Goal: Transaction & Acquisition: Download file/media

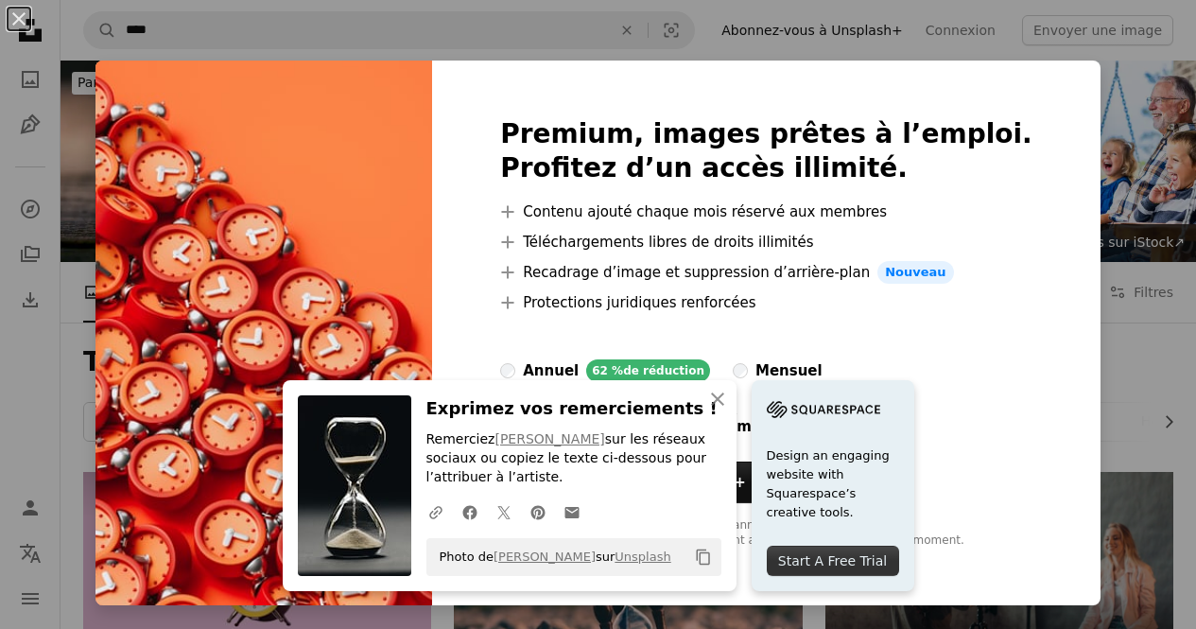
scroll to position [898, 0]
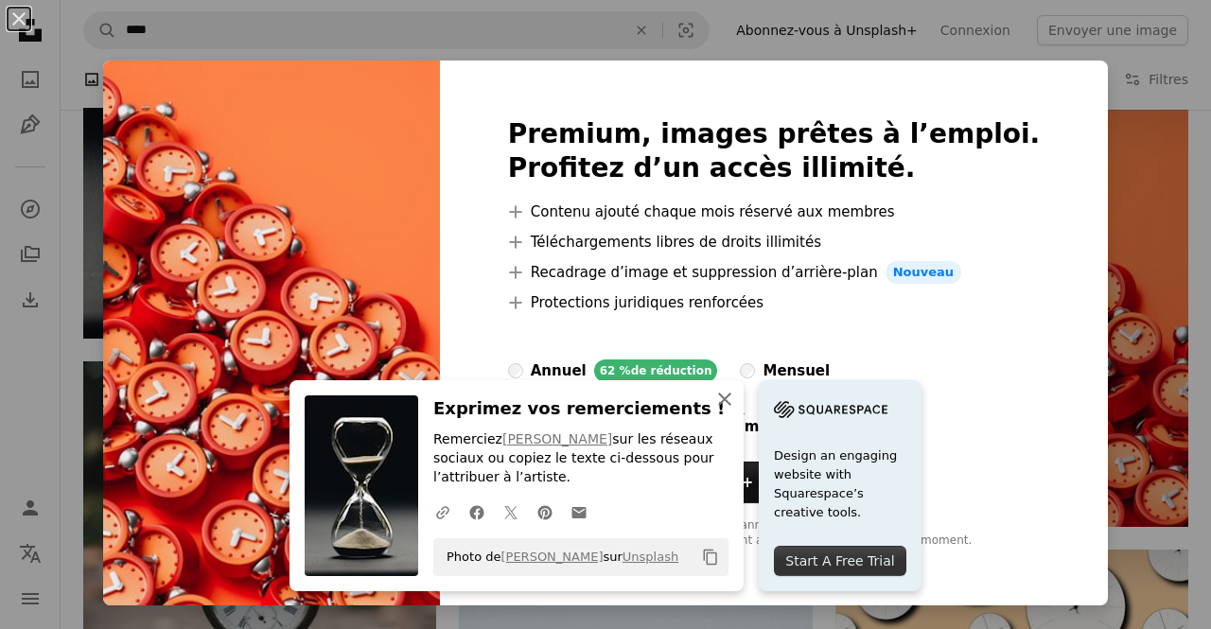
click at [713, 398] on icon "An X shape" at bounding box center [724, 399] width 23 height 23
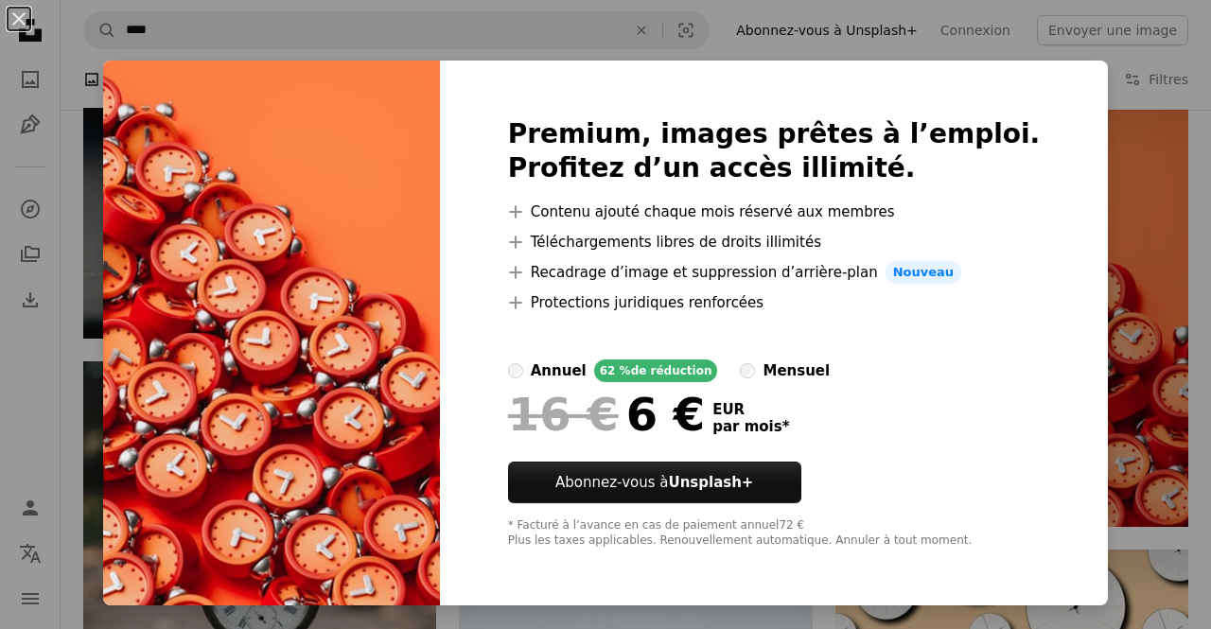
click at [1086, 74] on div "An X shape Premium, images prêtes à l’emploi. Profitez d’un accès illimité. A p…" at bounding box center [605, 314] width 1211 height 629
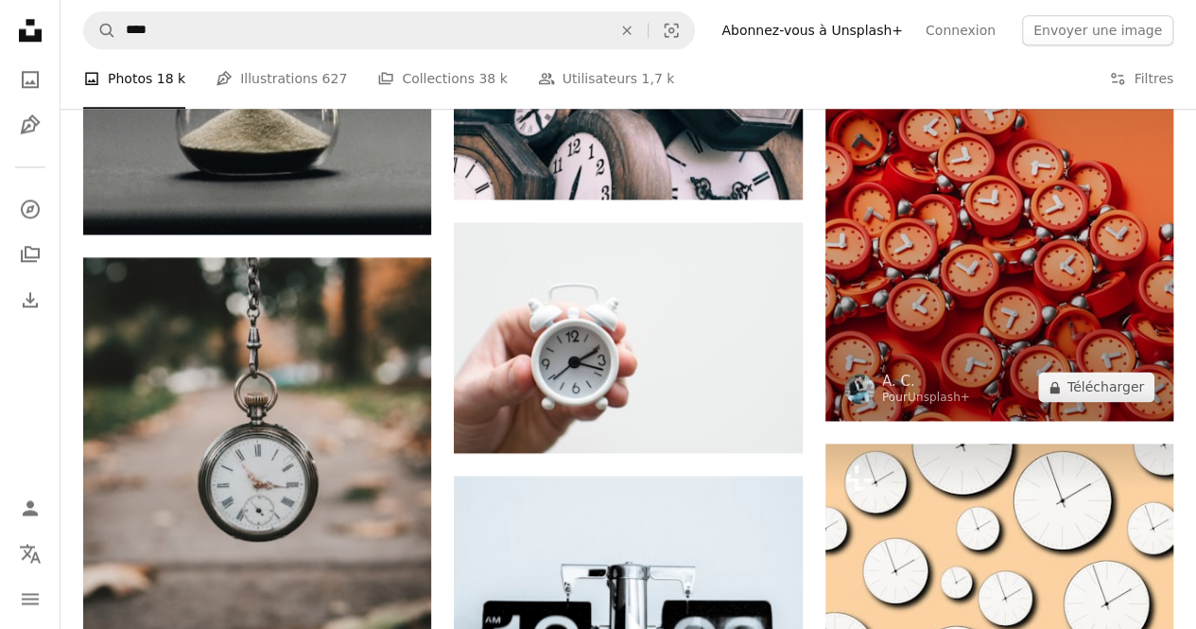
scroll to position [1087, 0]
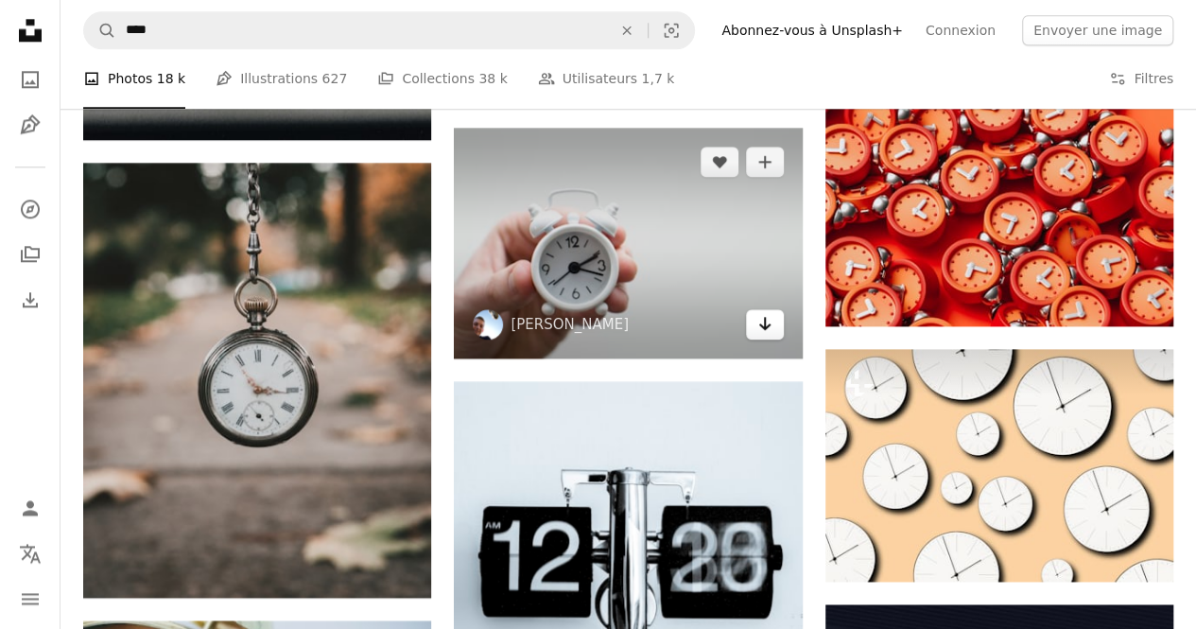
click at [761, 330] on icon "Arrow pointing down" at bounding box center [765, 323] width 15 height 23
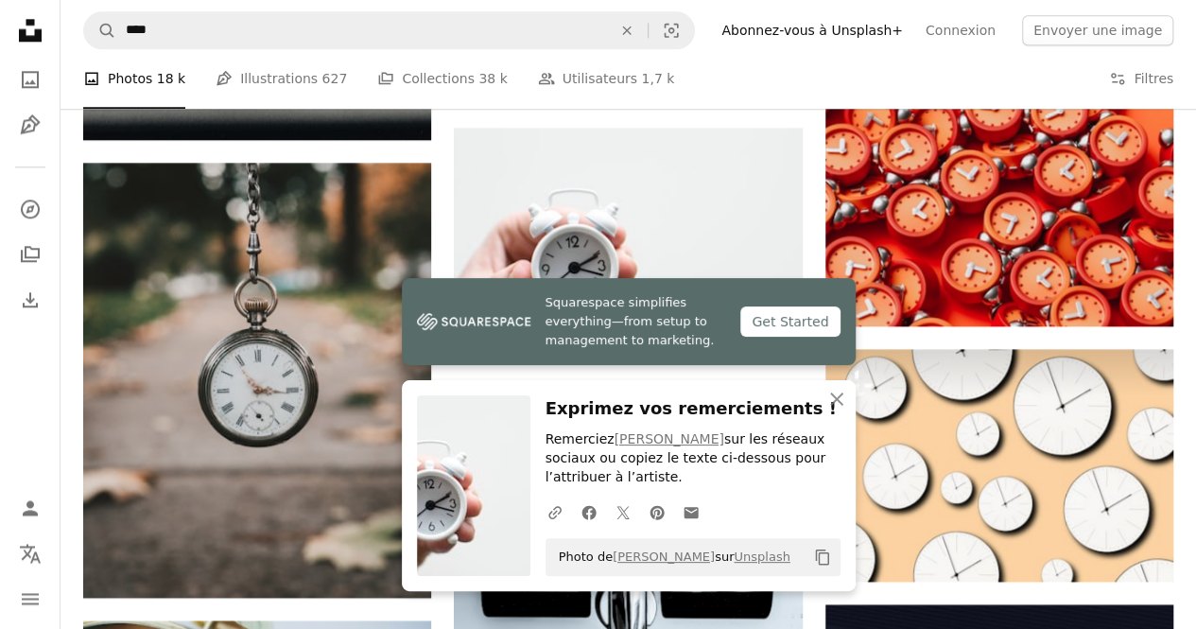
click at [403, 326] on link "Squarespace simplifies everything—from setup to management to marketing. Get St…" at bounding box center [629, 321] width 454 height 87
click at [834, 399] on icon "button" at bounding box center [836, 399] width 13 height 13
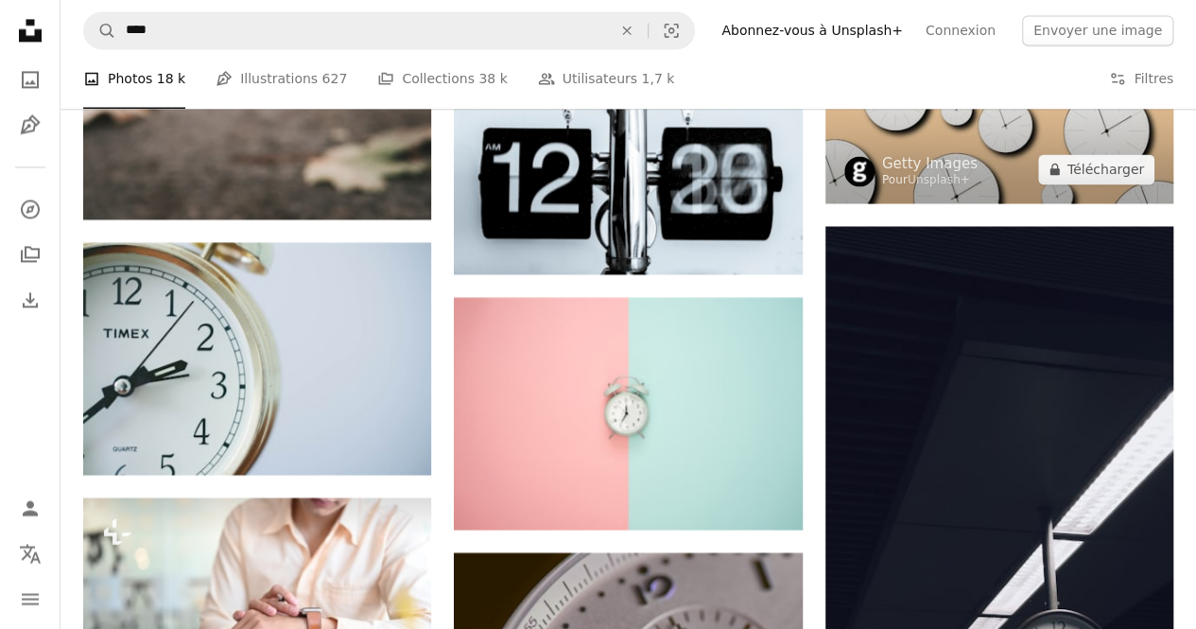
scroll to position [1560, 0]
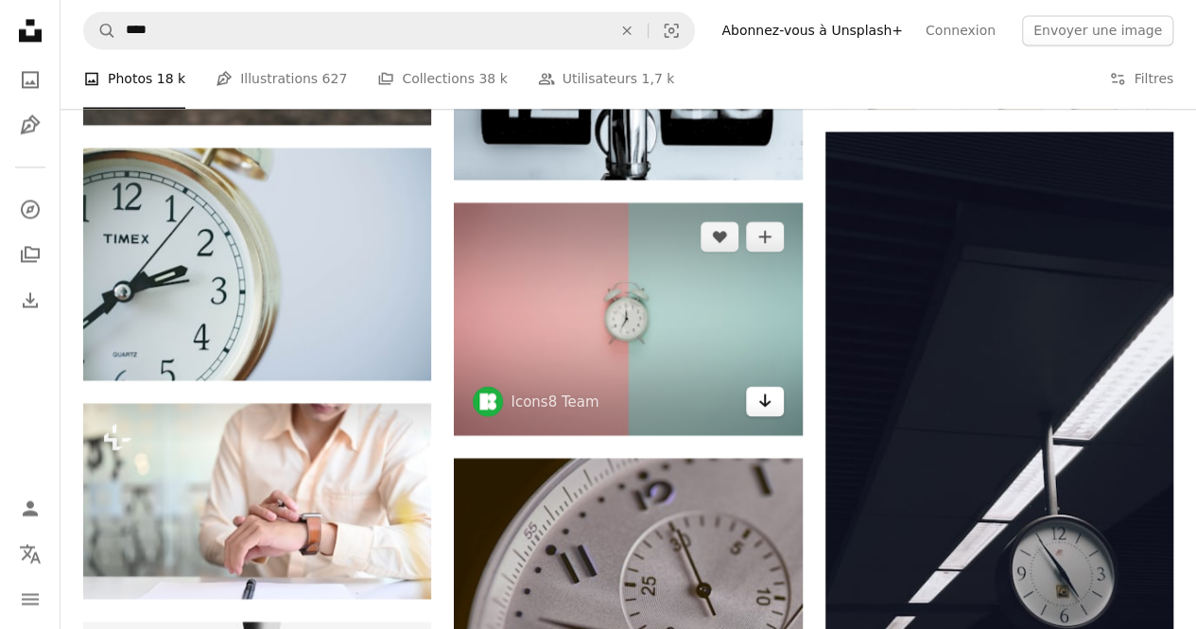
click at [765, 404] on icon "Arrow pointing down" at bounding box center [765, 400] width 15 height 23
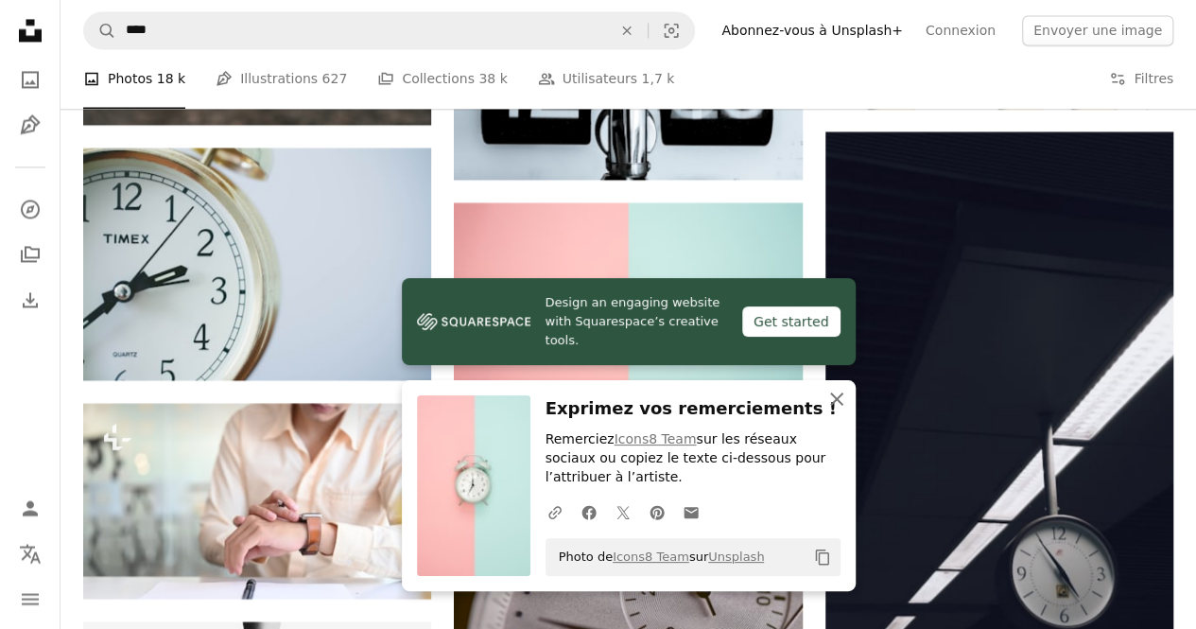
click at [828, 396] on icon "An X shape" at bounding box center [837, 399] width 23 height 23
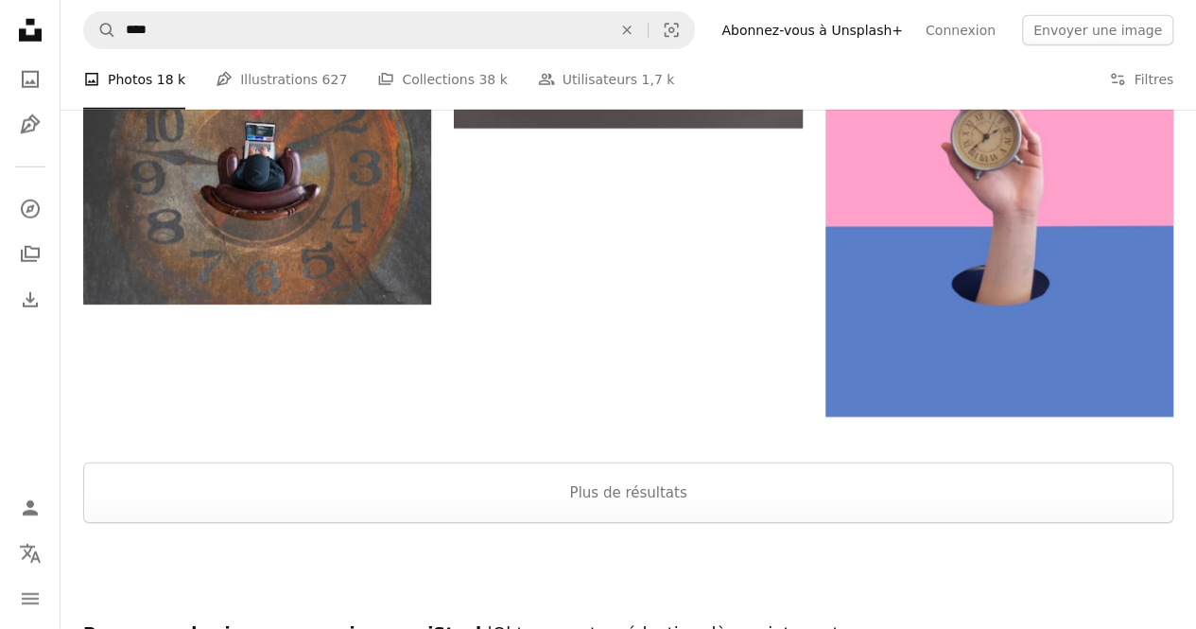
scroll to position [2695, 0]
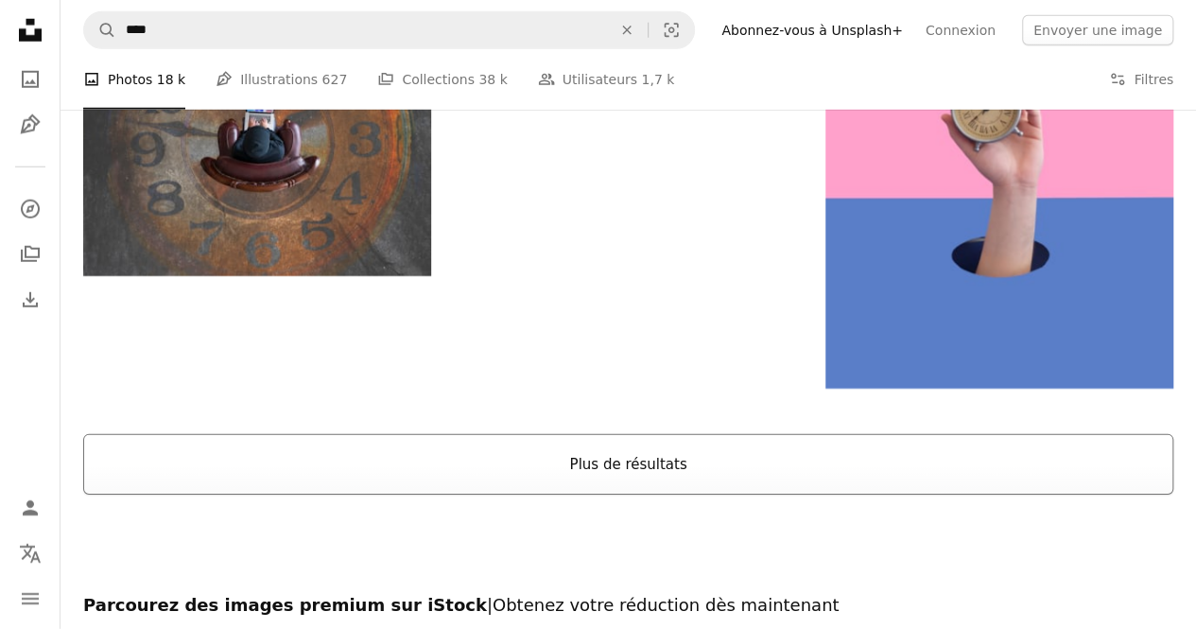
click at [683, 455] on button "Plus de résultats" at bounding box center [628, 464] width 1091 height 61
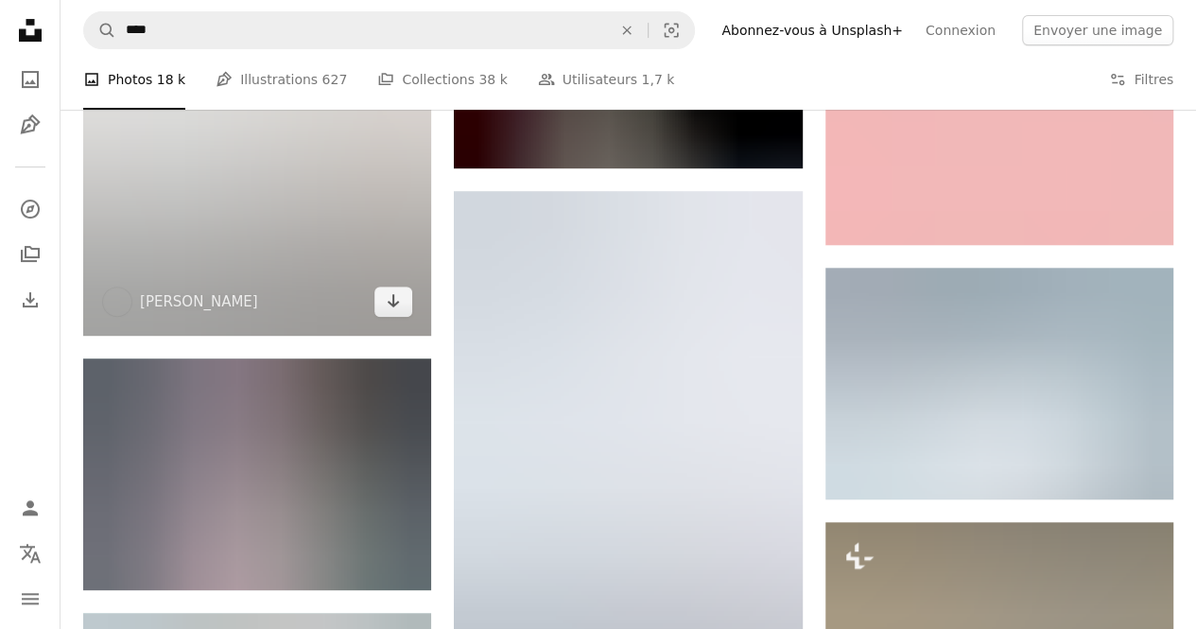
scroll to position [4019, 0]
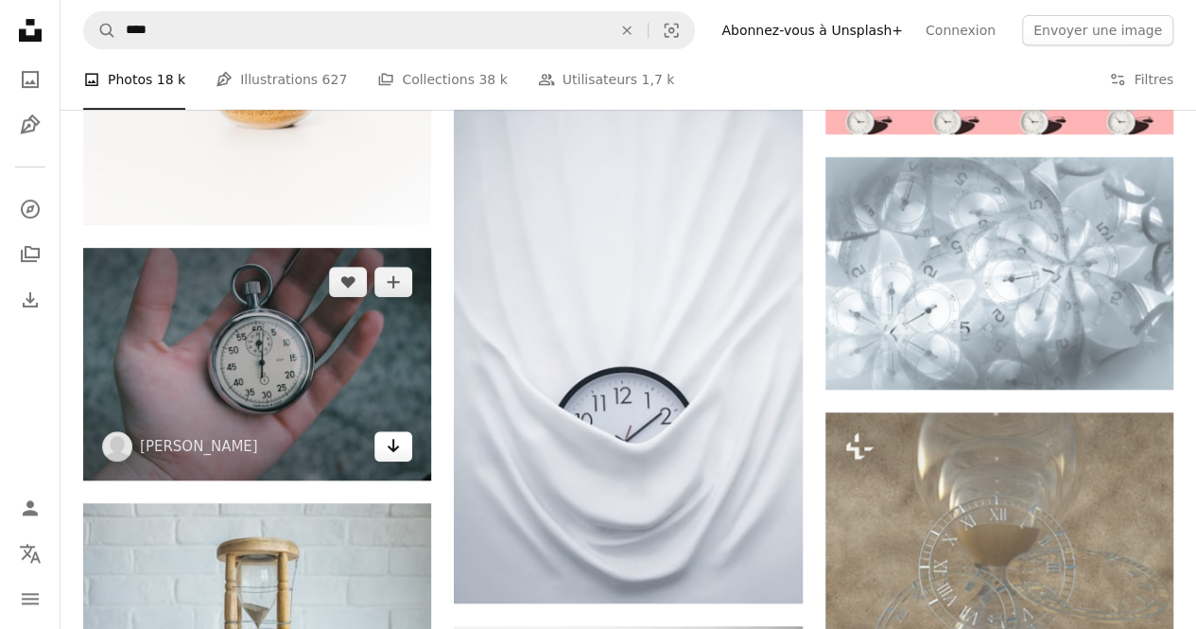
click at [397, 448] on icon "Arrow pointing down" at bounding box center [393, 445] width 15 height 23
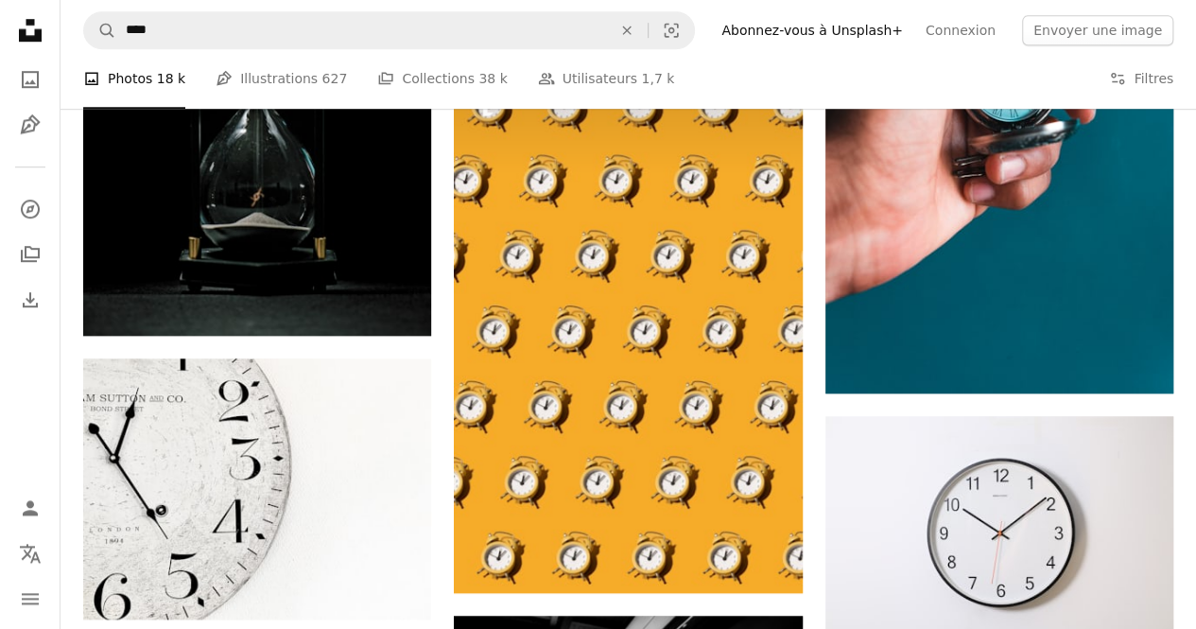
scroll to position [7991, 0]
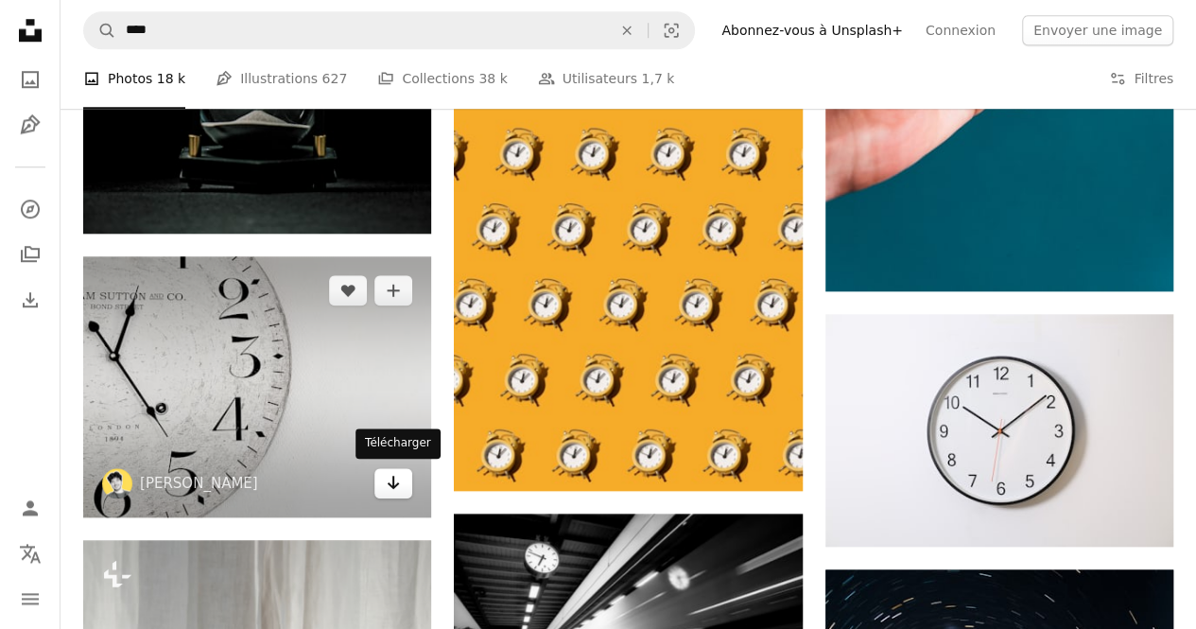
click at [401, 482] on link "Arrow pointing down" at bounding box center [394, 483] width 38 height 30
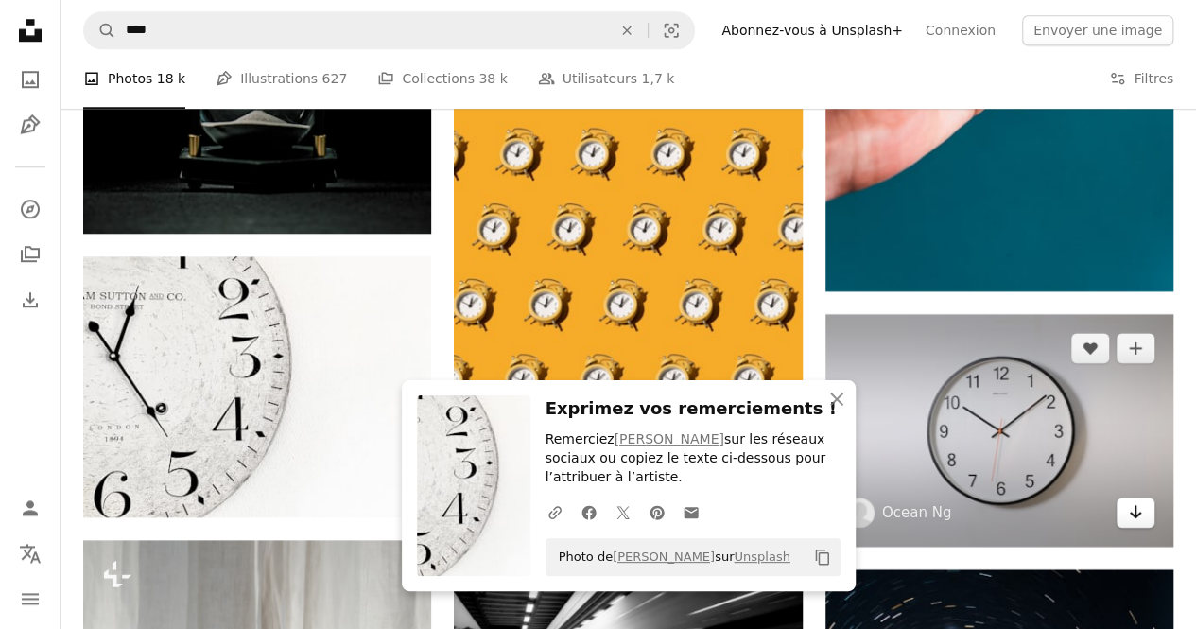
click at [1139, 510] on icon "Télécharger" at bounding box center [1136, 511] width 12 height 13
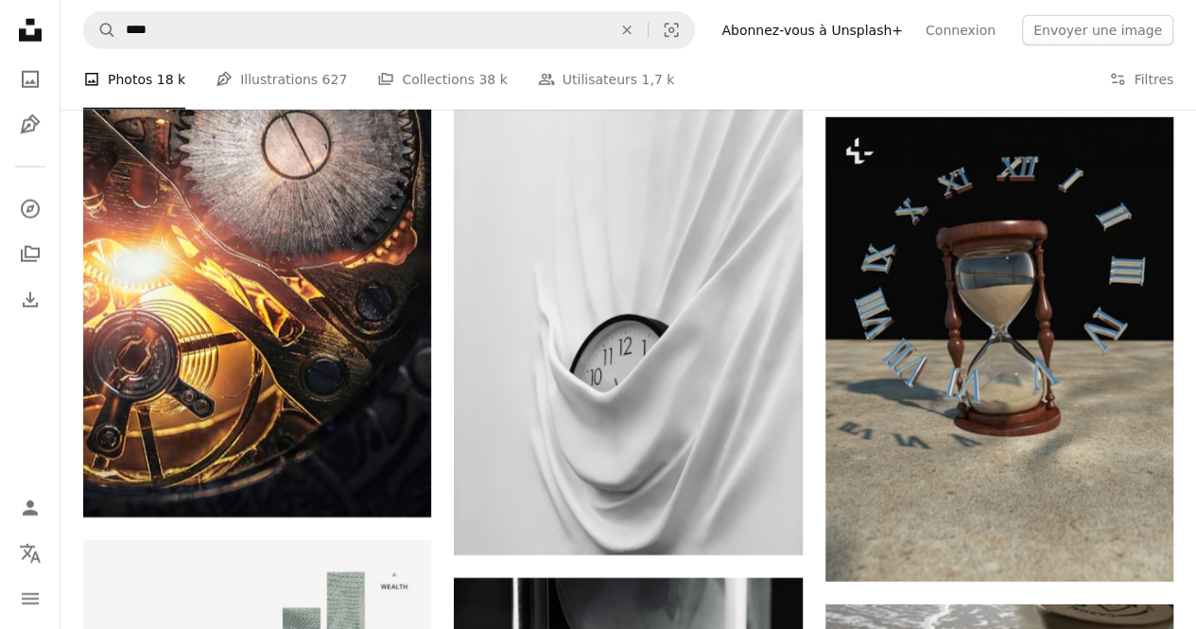
scroll to position [9788, 0]
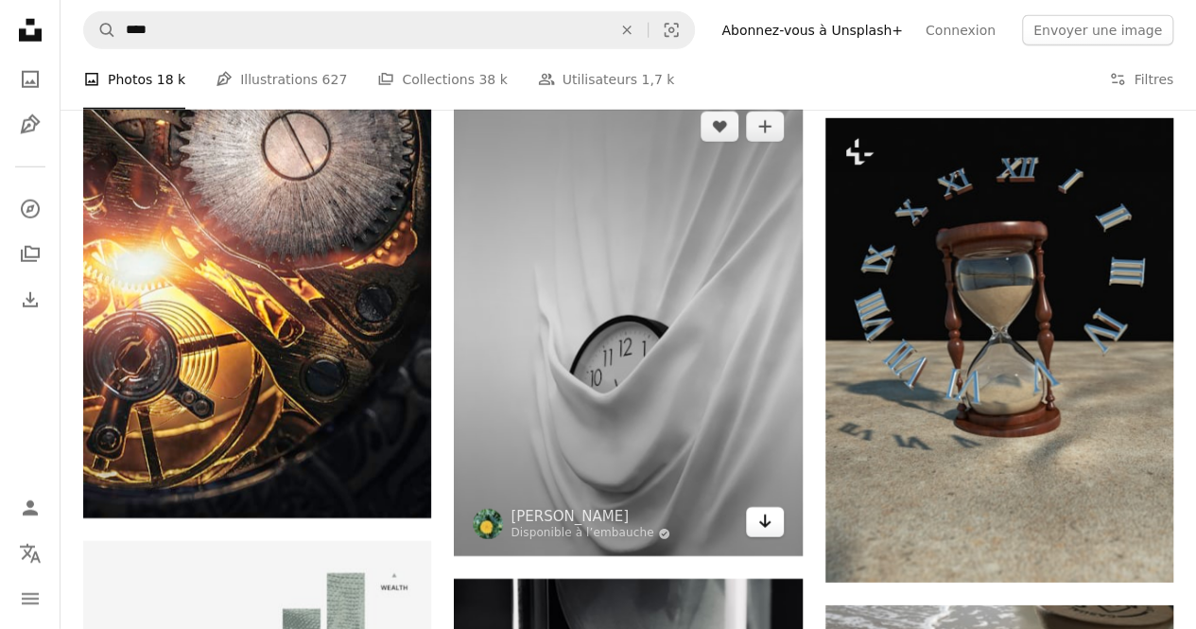
click at [770, 527] on icon "Arrow pointing down" at bounding box center [765, 521] width 15 height 23
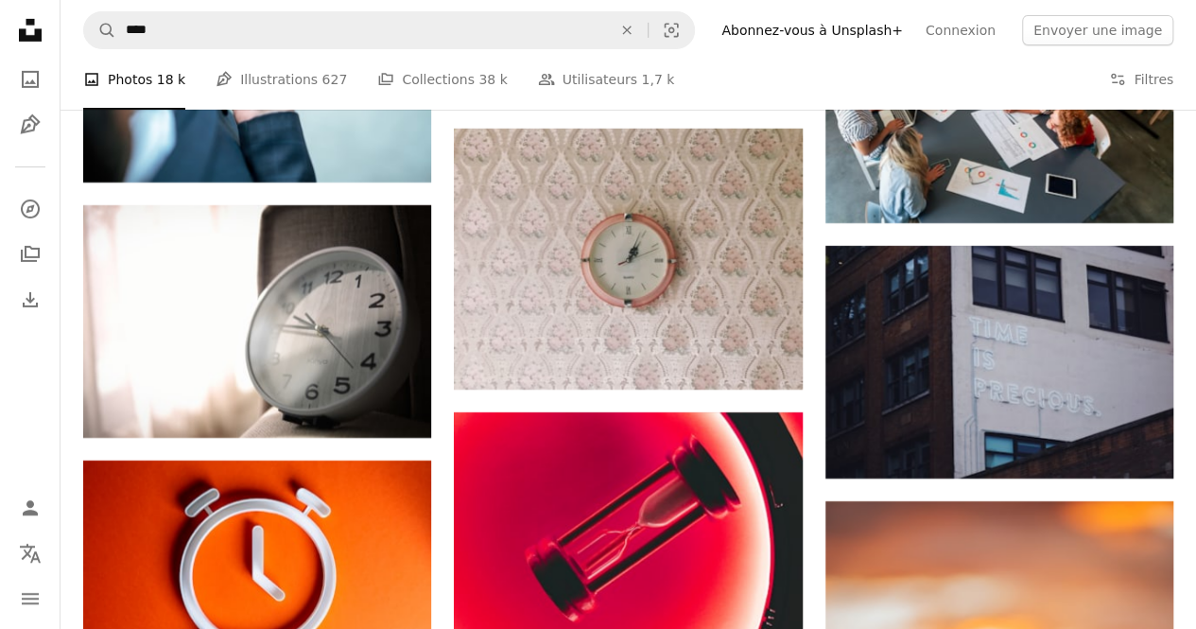
scroll to position [14044, 0]
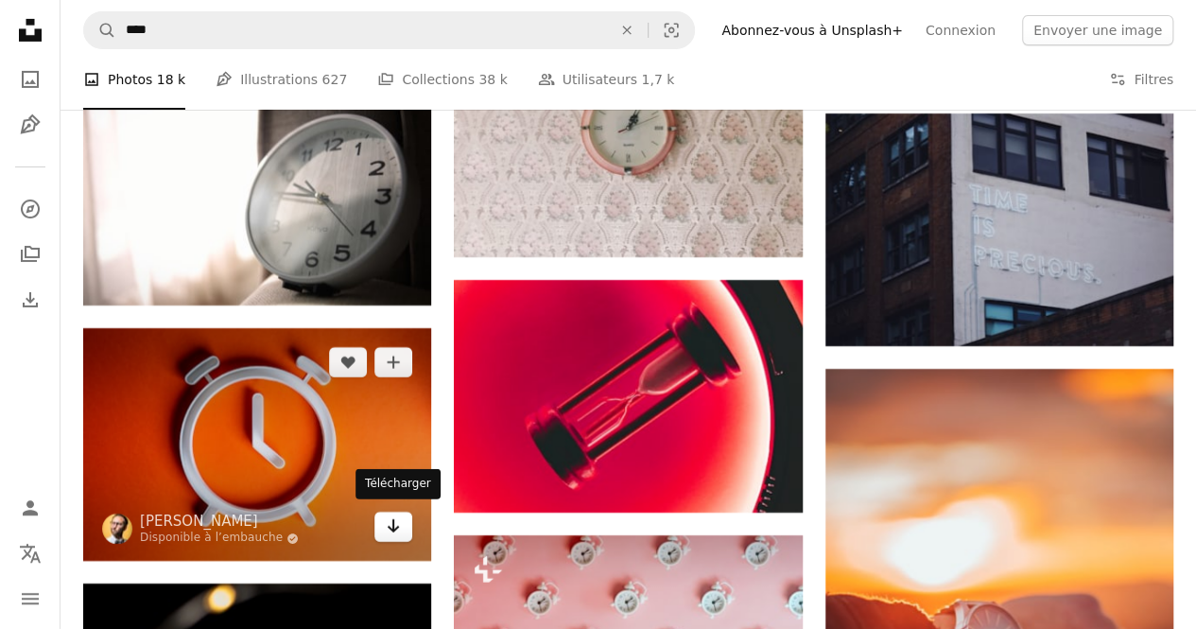
click at [399, 524] on icon "Arrow pointing down" at bounding box center [393, 526] width 15 height 23
